Goal: Transaction & Acquisition: Purchase product/service

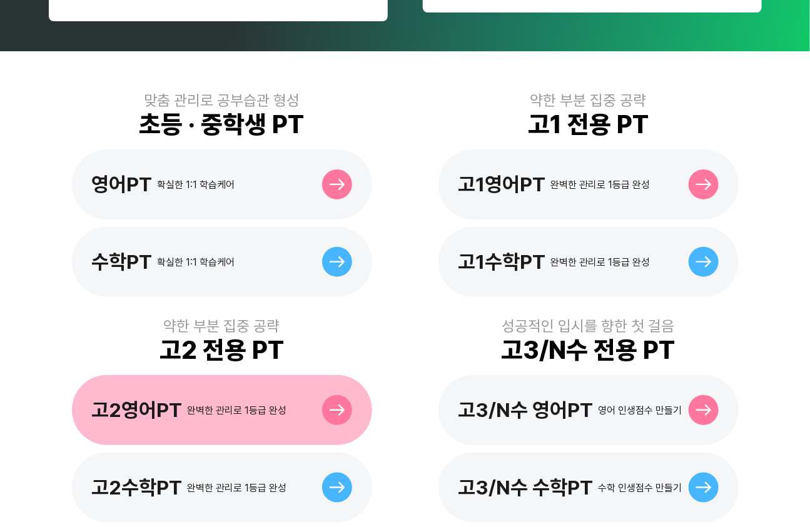
scroll to position [341, 0]
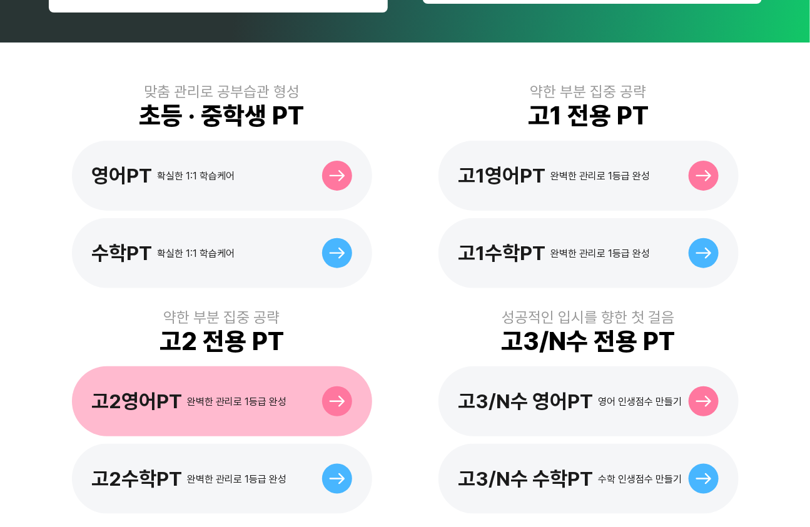
click at [231, 391] on div "고2영어PT 완벽한 관리로 1등급 완성" at bounding box center [222, 401] width 300 height 70
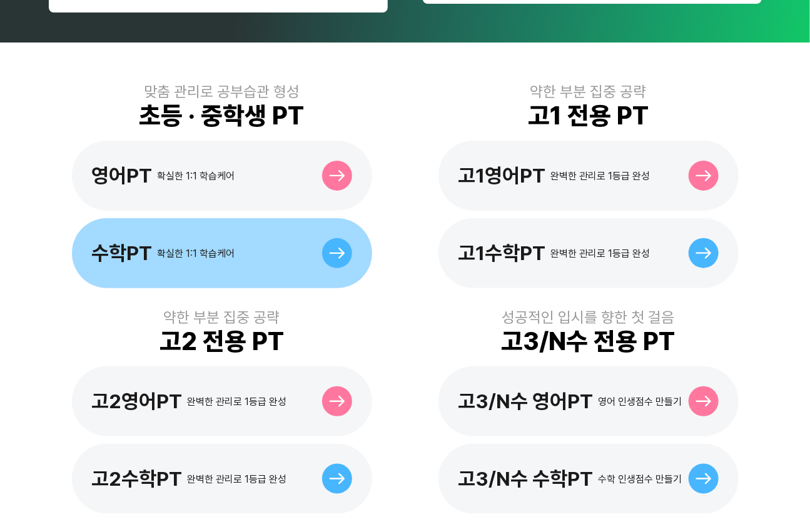
click at [238, 231] on div "수학PT 확실한 1:1 학습케어" at bounding box center [222, 253] width 300 height 70
